Goal: Task Accomplishment & Management: Use online tool/utility

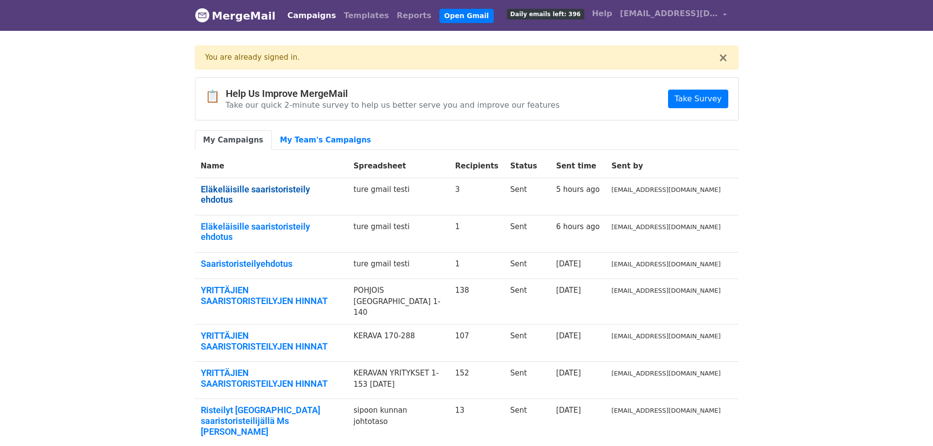
click at [248, 190] on link "Eläkeläisille saaristoristeily ehdotus" at bounding box center [271, 194] width 141 height 21
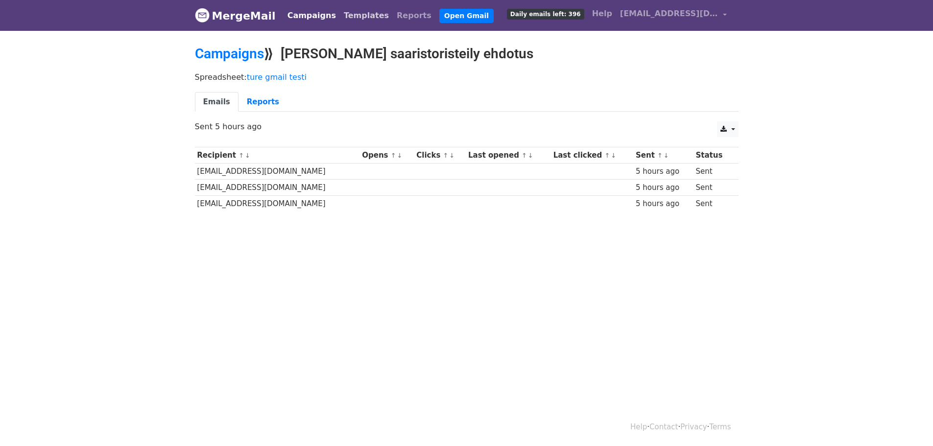
click at [340, 14] on link "Templates" at bounding box center [366, 16] width 53 height 20
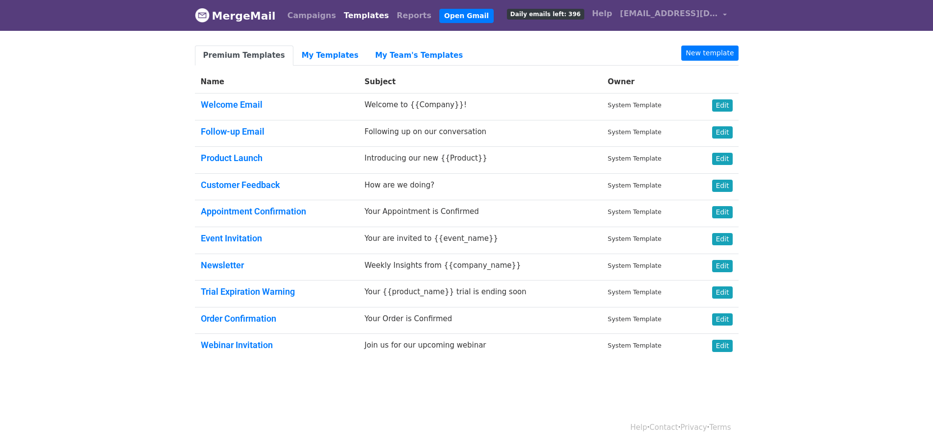
click at [346, 15] on link "Templates" at bounding box center [366, 16] width 53 height 20
click at [315, 50] on link "My Templates" at bounding box center [329, 56] width 73 height 20
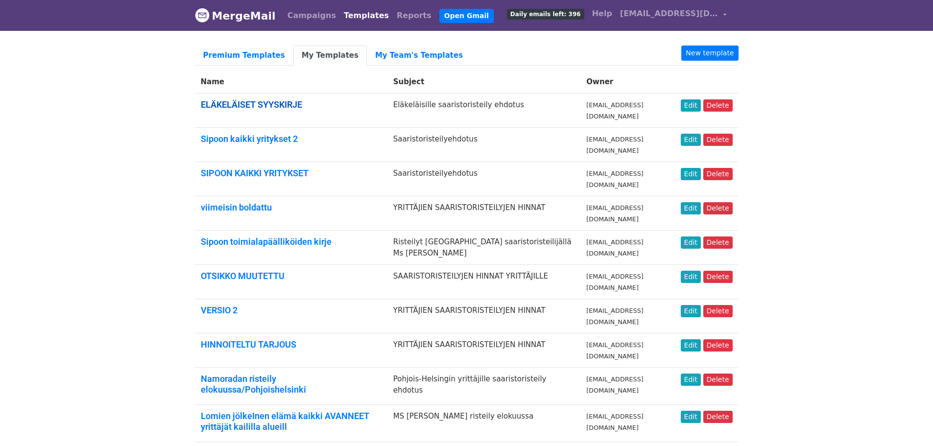
drag, startPoint x: 261, startPoint y: 104, endPoint x: 249, endPoint y: 104, distance: 12.2
click at [249, 104] on link "ELÄKELÄISET SYYSKIRJE" at bounding box center [251, 104] width 101 height 10
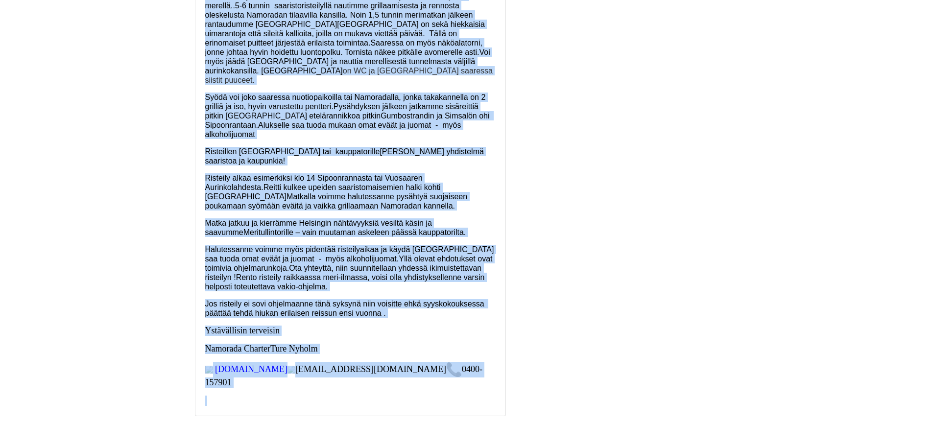
scroll to position [332, 0]
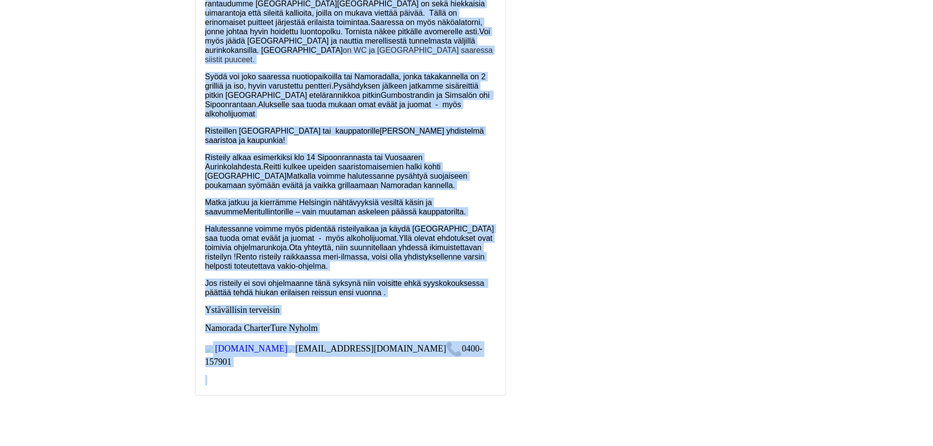
drag, startPoint x: 195, startPoint y: 76, endPoint x: 447, endPoint y: 369, distance: 386.3
click at [447, 370] on div "Subject Eläkeläisille saaristoristeily ehdotus Content Nyt on syksy parhaimmill…" at bounding box center [351, 68] width 326 height 657
copy div "Loremip Dolorsitametc adipiscingelitse doeiusm Tempori Utl et dolor magnaaliqua…"
